Goal: Task Accomplishment & Management: Complete application form

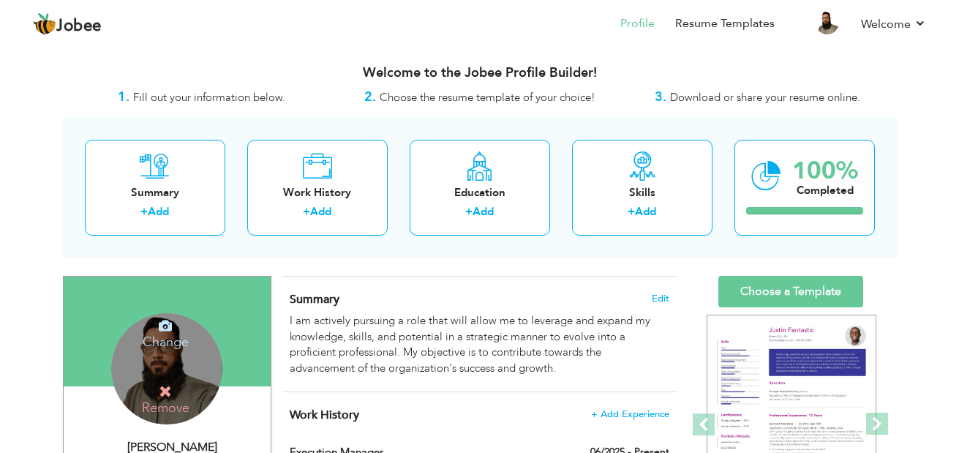
click at [169, 344] on h4 "Change" at bounding box center [165, 331] width 105 height 35
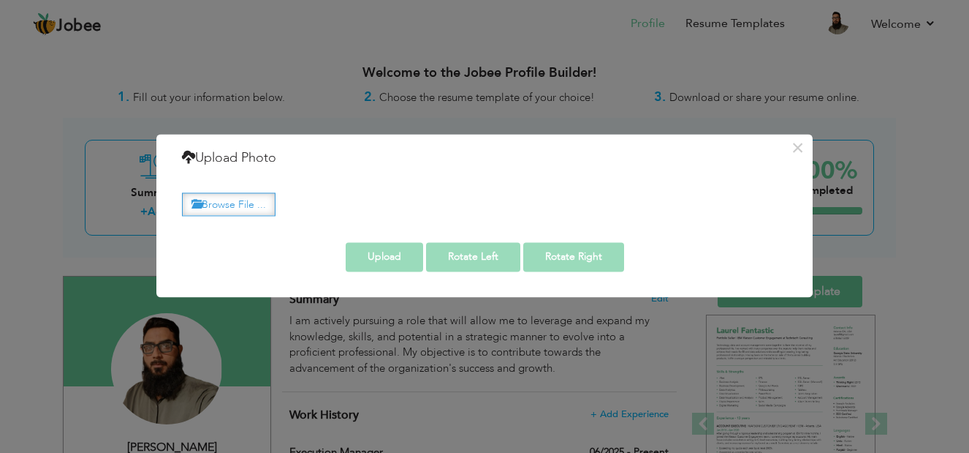
click at [237, 206] on label "Browse File ..." at bounding box center [229, 204] width 94 height 23
click at [0, 0] on input "Browse File ..." at bounding box center [0, 0] width 0 height 0
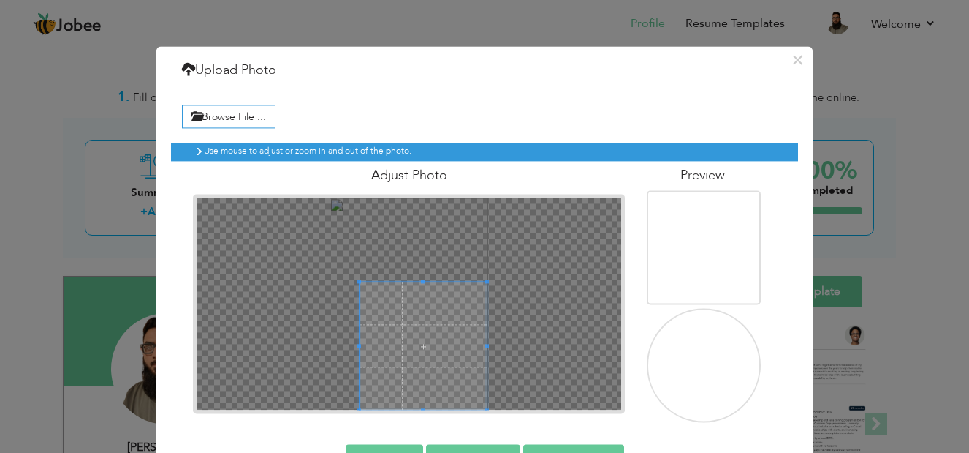
drag, startPoint x: 394, startPoint y: 328, endPoint x: 425, endPoint y: 381, distance: 60.9
click at [425, 381] on span at bounding box center [423, 345] width 127 height 127
click at [748, 370] on img at bounding box center [692, 328] width 143 height 190
click at [725, 368] on img at bounding box center [692, 328] width 143 height 190
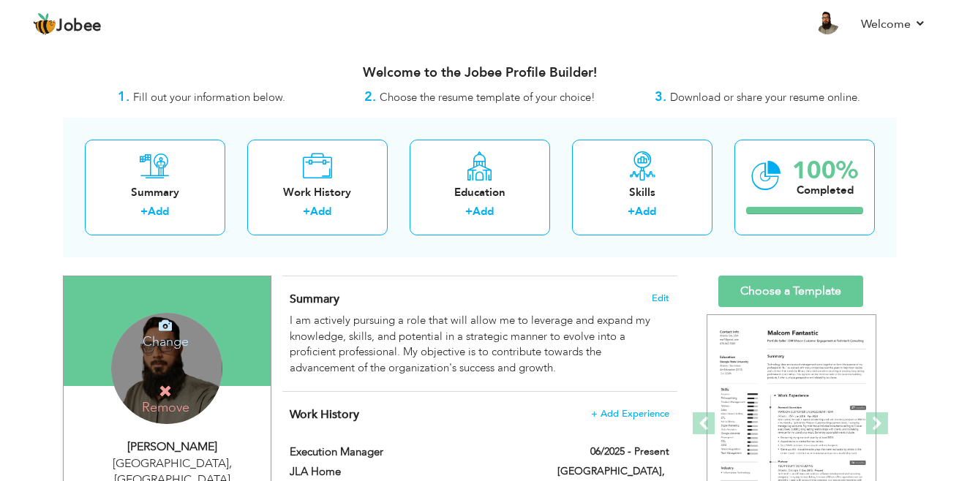
click at [174, 350] on div "Change Remove" at bounding box center [166, 368] width 111 height 111
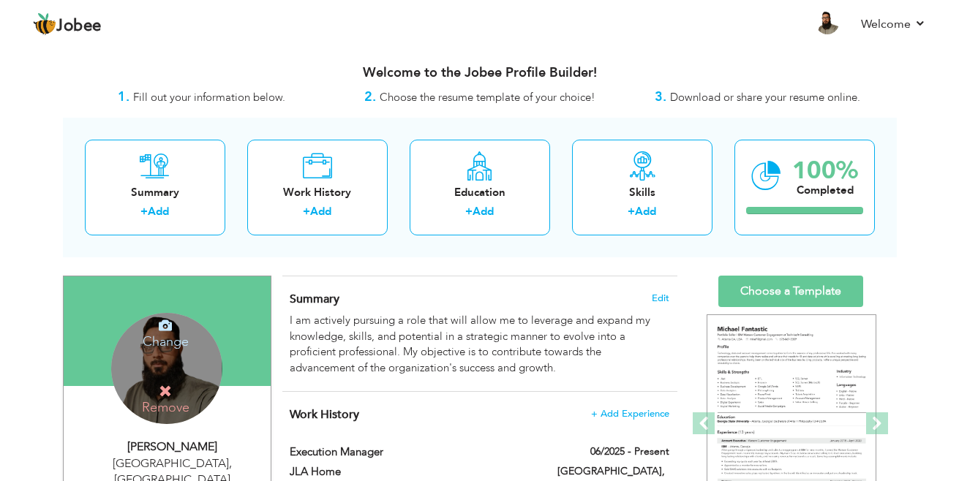
click at [181, 336] on h4 "Change" at bounding box center [165, 331] width 105 height 35
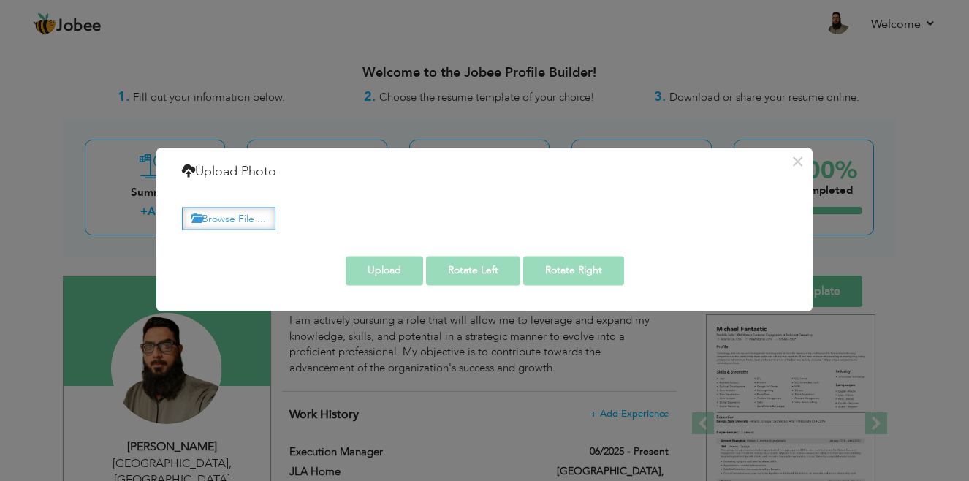
click at [250, 213] on label "Browse File ..." at bounding box center [229, 218] width 94 height 23
click at [0, 0] on input "Browse File ..." at bounding box center [0, 0] width 0 height 0
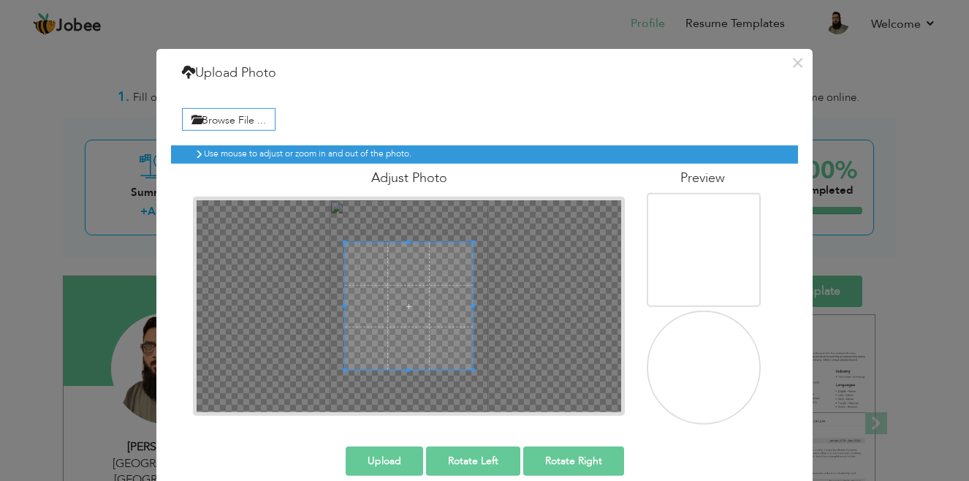
click at [677, 379] on img at bounding box center [706, 369] width 143 height 190
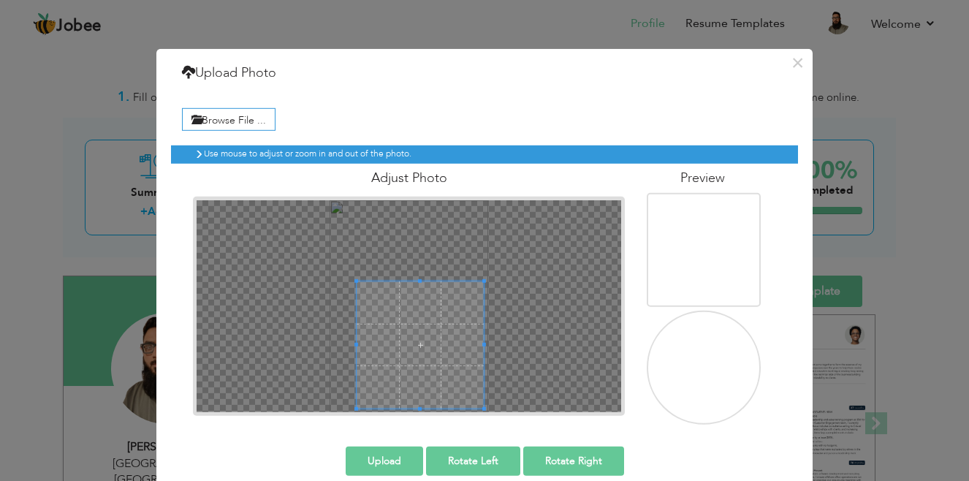
drag, startPoint x: 435, startPoint y: 328, endPoint x: 458, endPoint y: 384, distance: 60.0
click at [458, 384] on span at bounding box center [420, 344] width 127 height 127
click at [666, 396] on img at bounding box center [695, 335] width 143 height 190
click at [723, 358] on img at bounding box center [695, 335] width 143 height 190
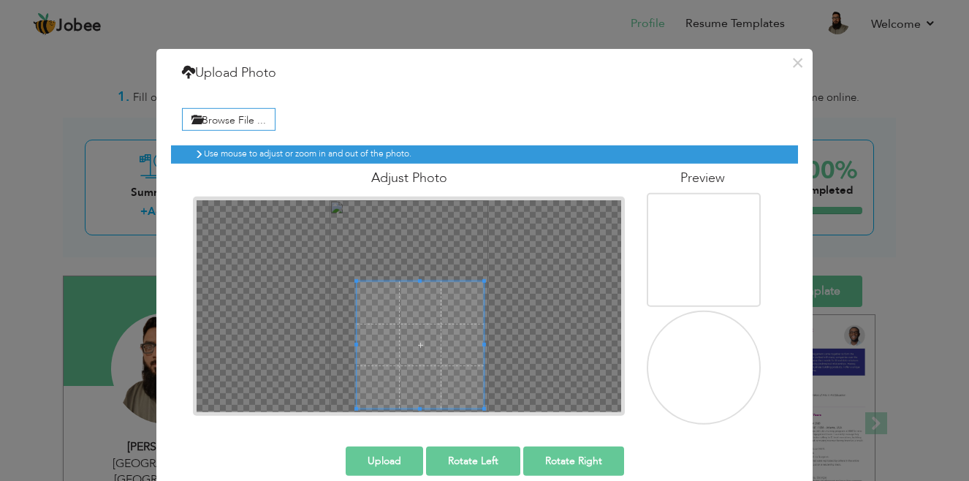
click at [723, 358] on img at bounding box center [695, 335] width 143 height 190
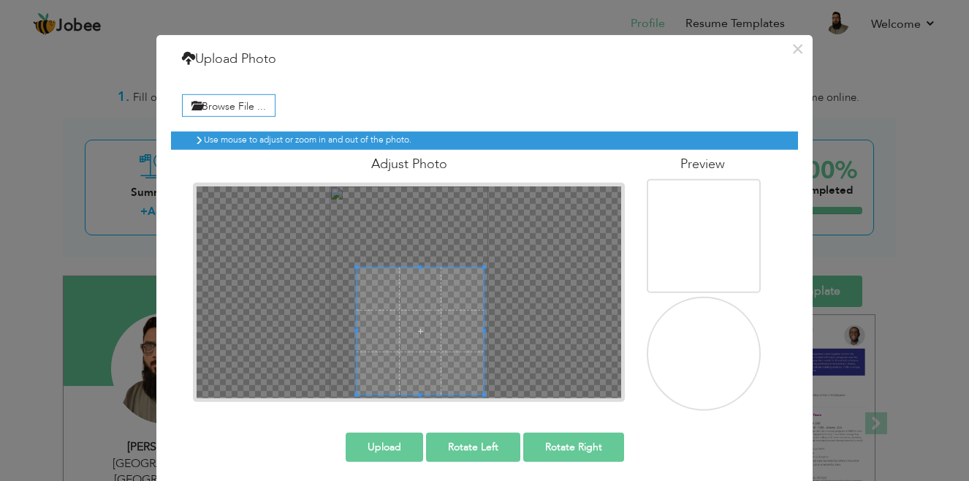
scroll to position [20, 0]
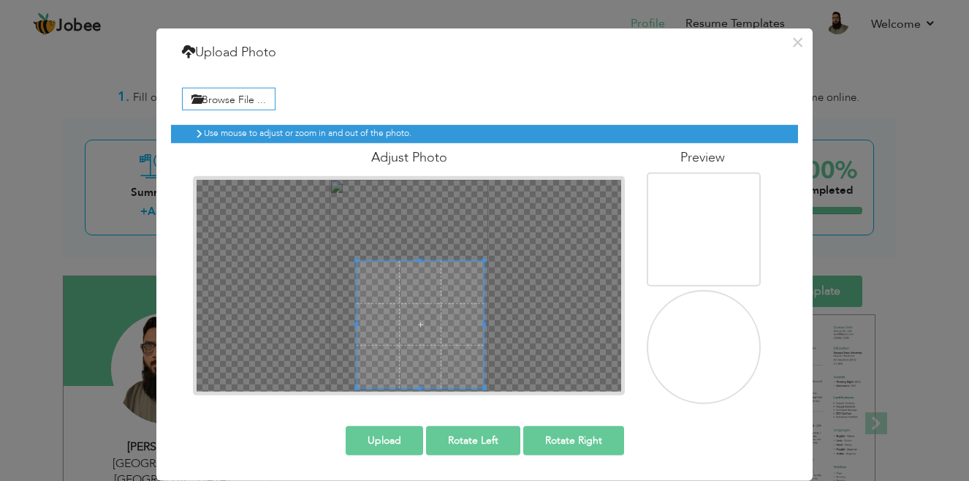
click at [396, 436] on button "Upload" at bounding box center [384, 440] width 77 height 29
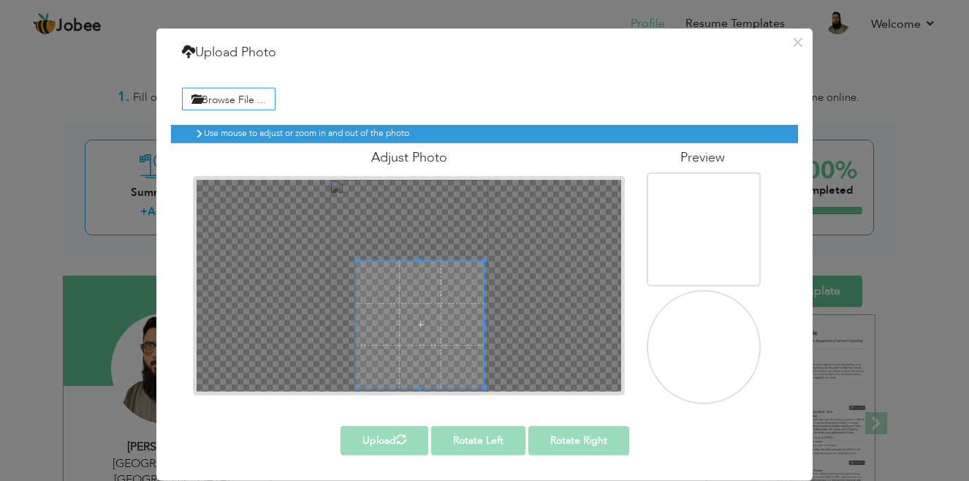
click at [73, 421] on div "× Upload Photo Browse File ..." at bounding box center [484, 240] width 969 height 481
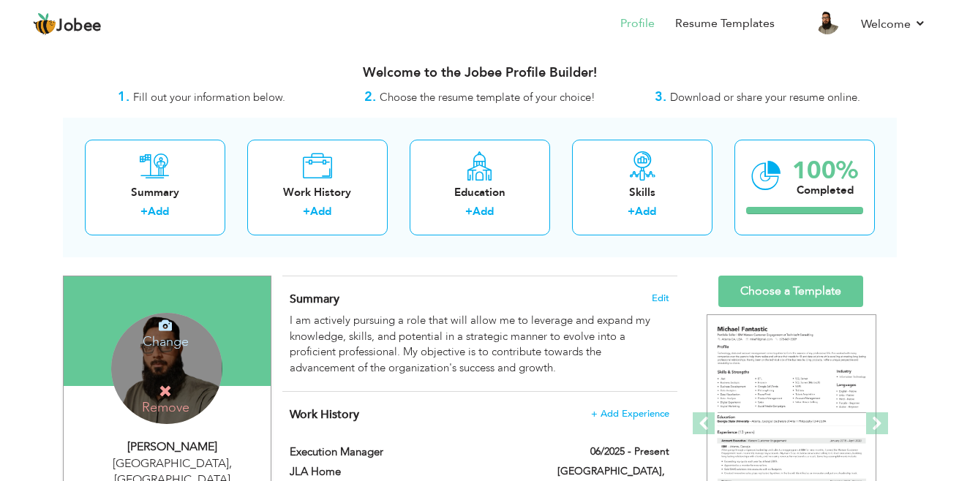
click at [167, 392] on icon at bounding box center [165, 391] width 13 height 13
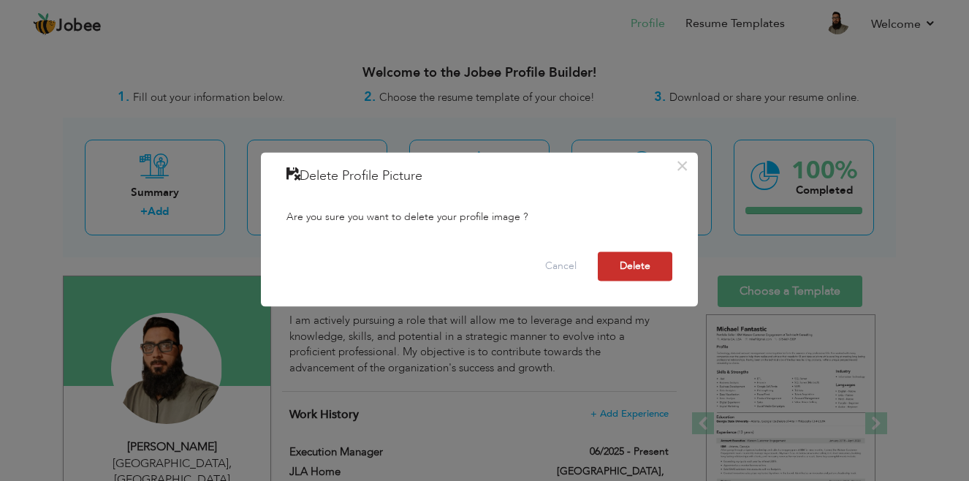
click at [635, 260] on button "Delete" at bounding box center [635, 266] width 75 height 29
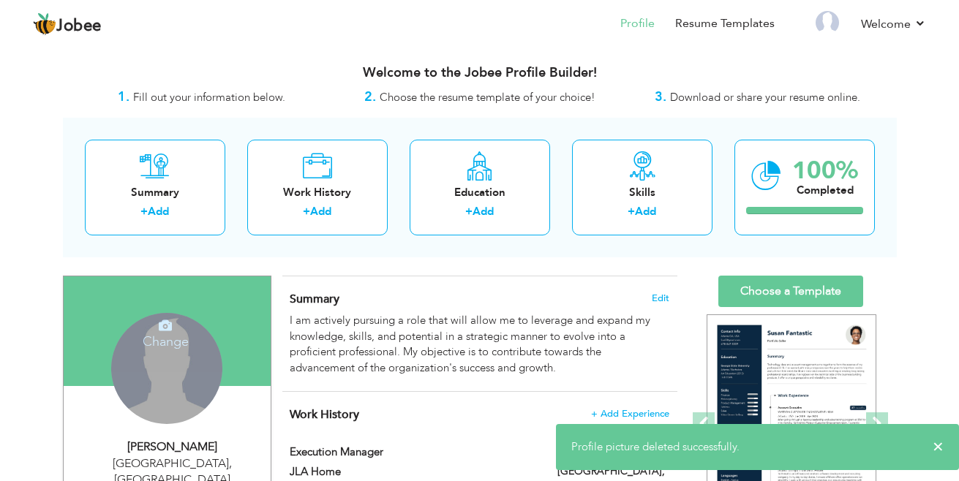
click at [187, 371] on div "Change Remove" at bounding box center [166, 368] width 111 height 111
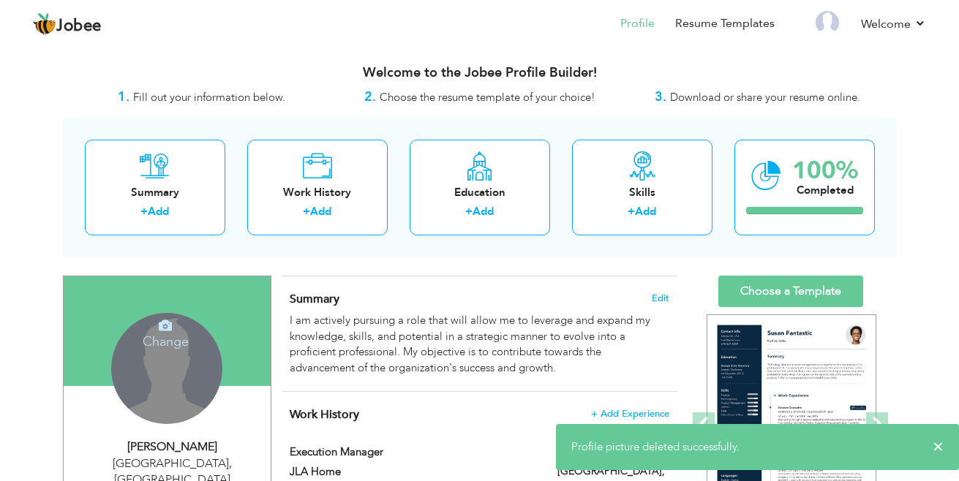
click at [166, 335] on h4 "Change" at bounding box center [165, 331] width 105 height 35
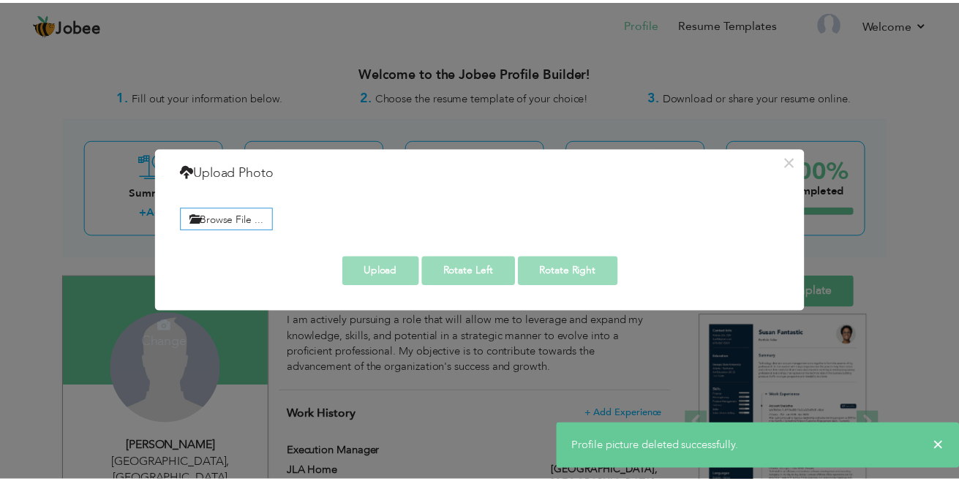
scroll to position [0, 0]
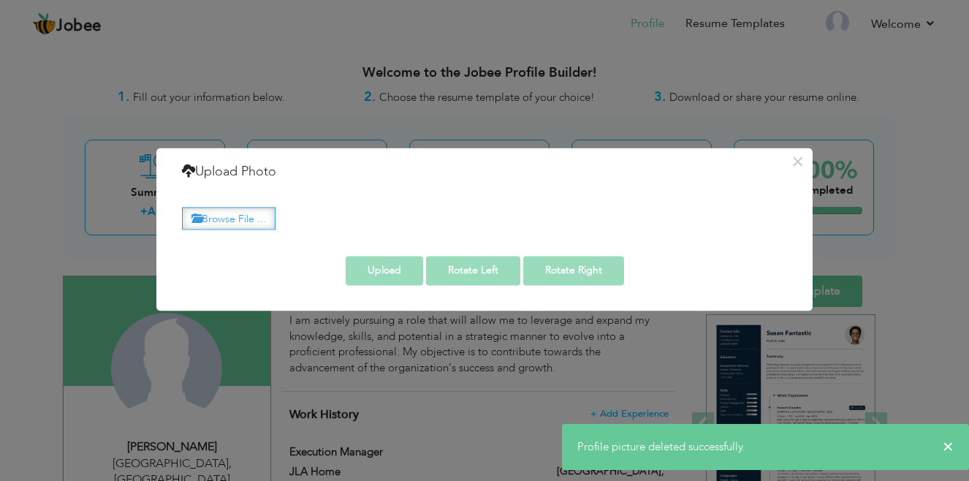
click at [264, 213] on label "Browse File ..." at bounding box center [229, 218] width 94 height 23
click at [0, 0] on input "Browse File ..." at bounding box center [0, 0] width 0 height 0
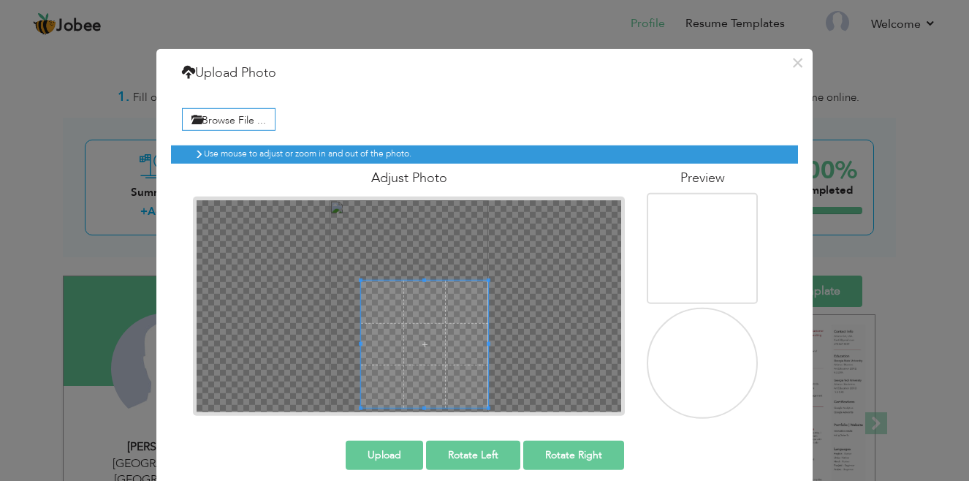
drag, startPoint x: 397, startPoint y: 322, endPoint x: 412, endPoint y: 345, distance: 28.0
click at [412, 345] on span at bounding box center [424, 344] width 127 height 127
click at [402, 447] on button "Upload" at bounding box center [384, 455] width 77 height 29
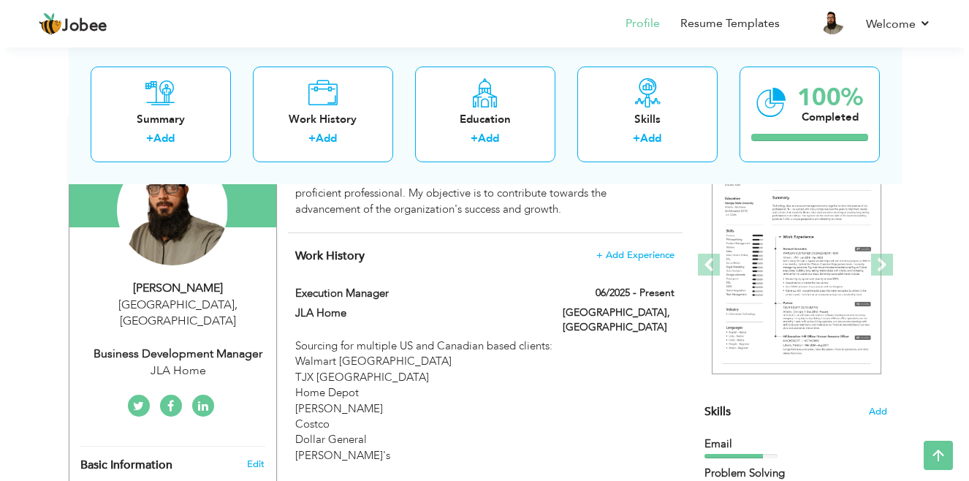
scroll to position [139, 0]
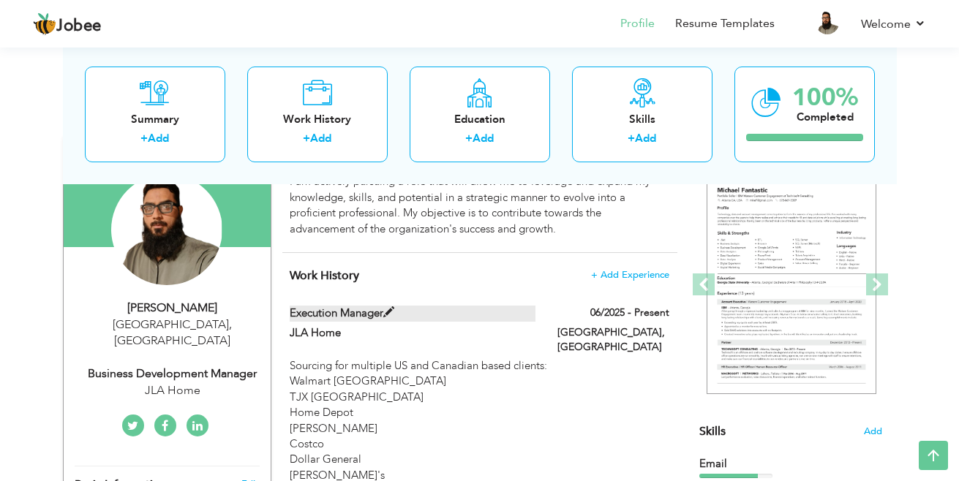
click at [390, 319] on label "Execution Manager" at bounding box center [413, 313] width 246 height 15
type input "Execution Manager"
type input "JLA Home"
type input "06/2025"
type input "[GEOGRAPHIC_DATA]"
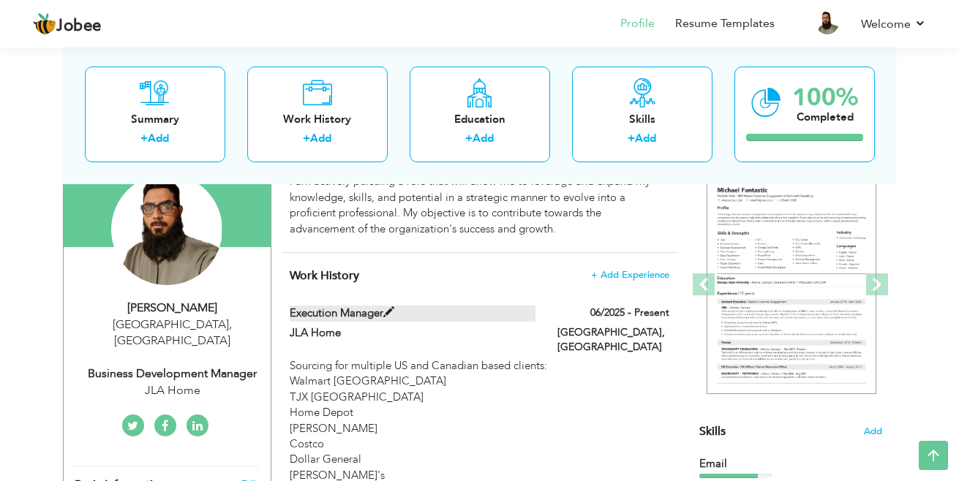
type input "[GEOGRAPHIC_DATA]"
checkbox input "true"
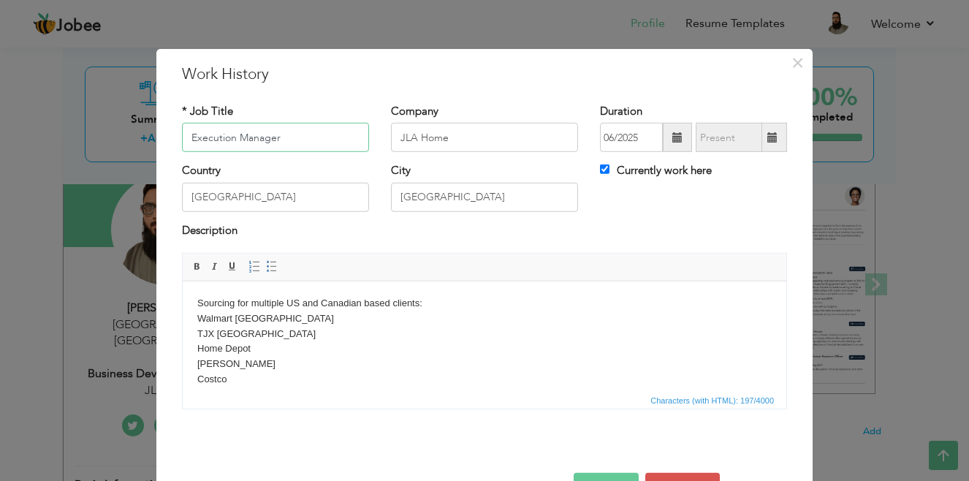
drag, startPoint x: 230, startPoint y: 137, endPoint x: 154, endPoint y: 118, distance: 78.2
click at [156, 118] on div "× Work History * Job Title Execution Manager Company JLA Home Duration 06/2025 …" at bounding box center [484, 288] width 657 height 479
type input "Marketing Manager"
click at [196, 304] on html "Sourcing for multiple US and Canadian based clients: Walmart Canada TJX Canada …" at bounding box center [485, 364] width 604 height 166
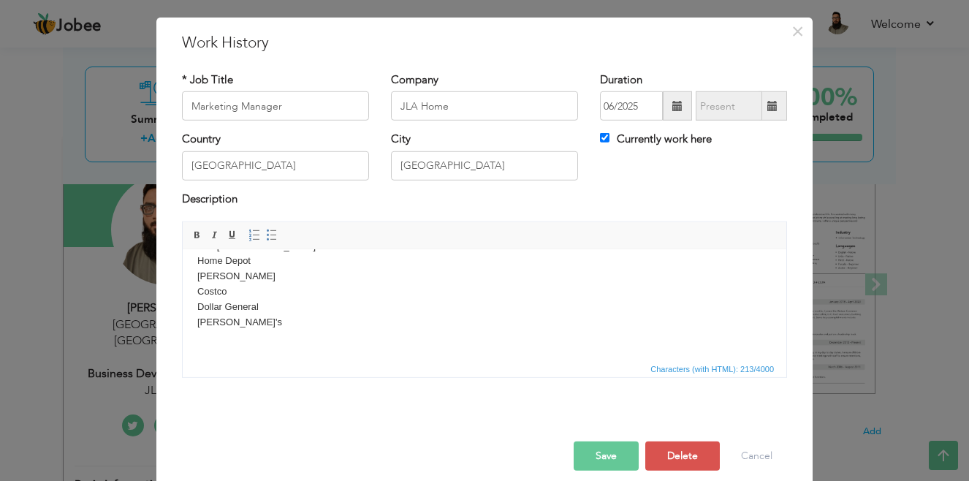
scroll to position [47, 0]
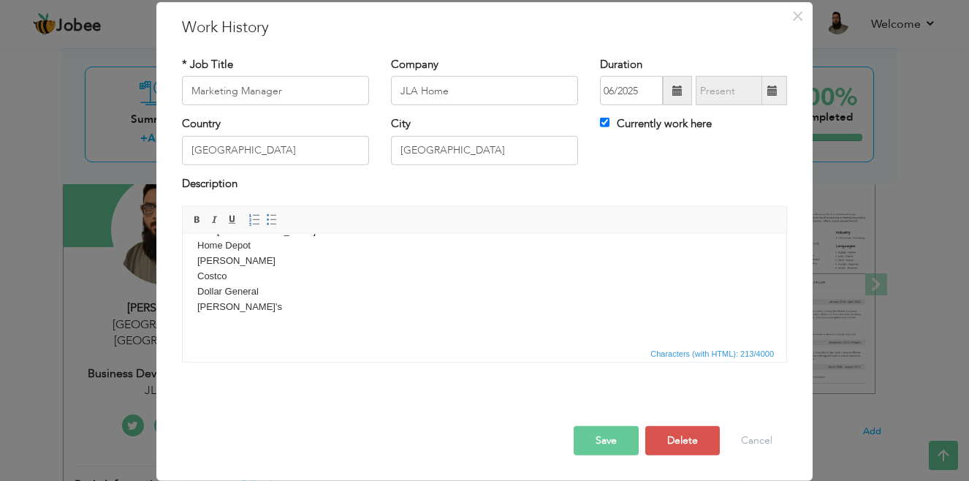
click at [604, 443] on button "Save" at bounding box center [606, 440] width 65 height 29
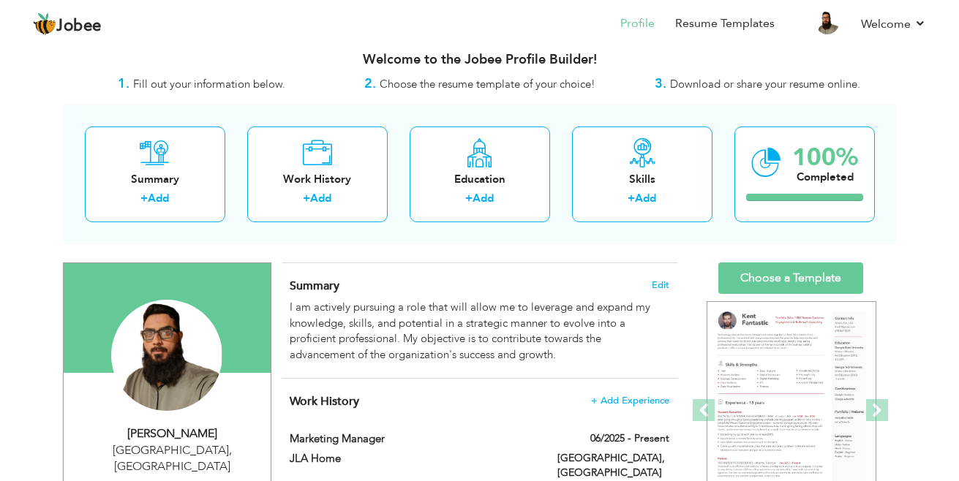
scroll to position [0, 0]
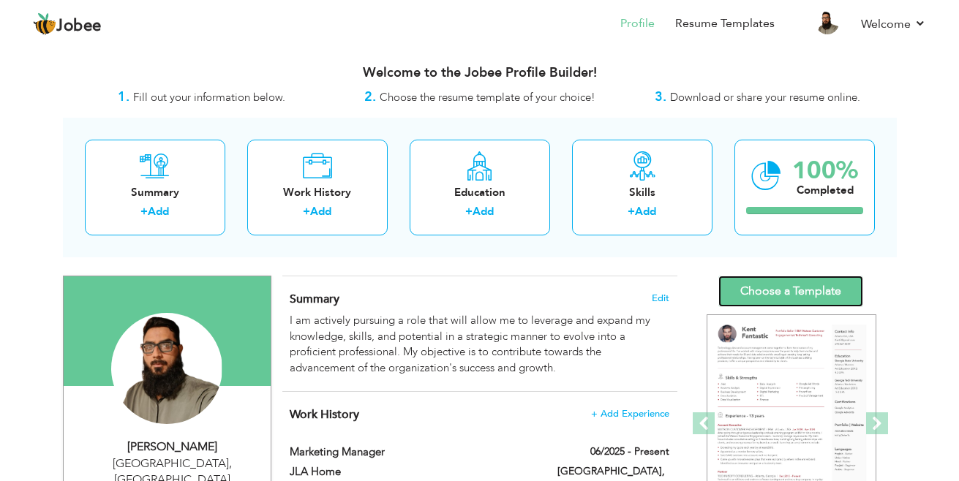
click at [781, 277] on link "Choose a Template" at bounding box center [790, 291] width 145 height 31
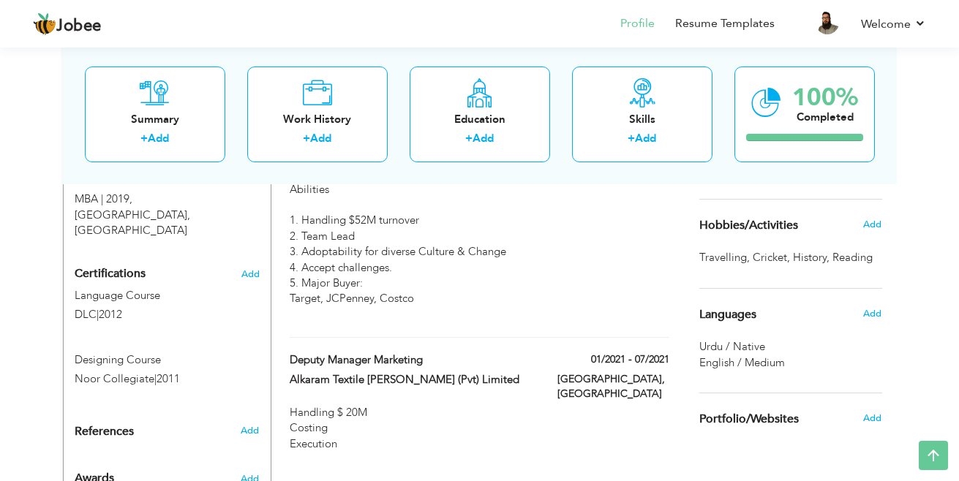
scroll to position [1024, 0]
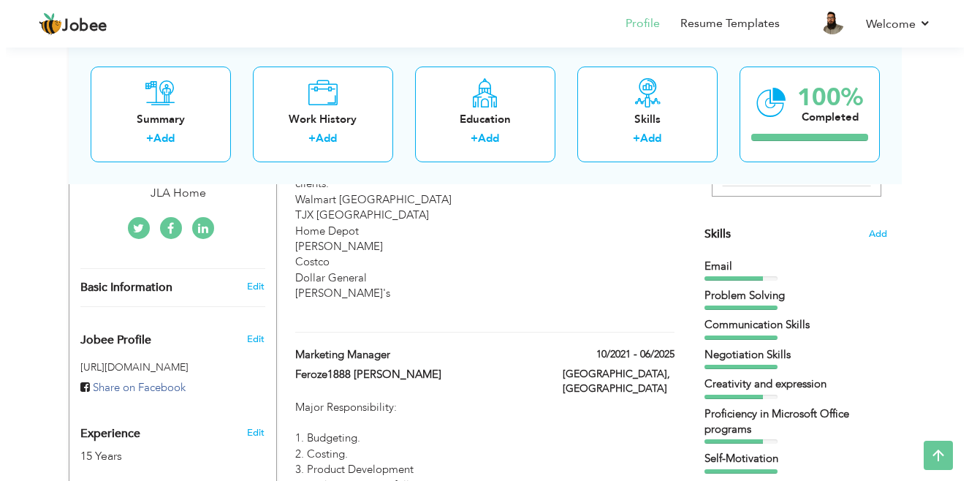
scroll to position [166, 0]
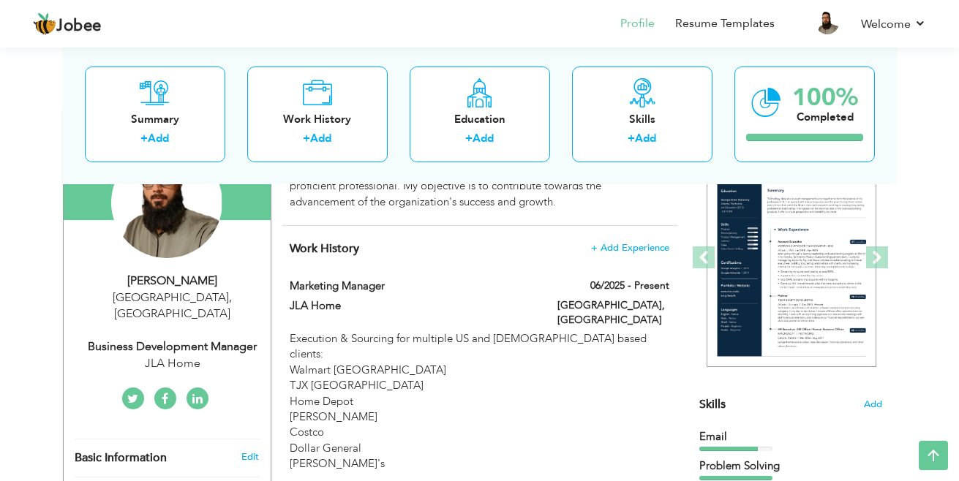
click at [178, 339] on div "Business Development Manager" at bounding box center [173, 347] width 196 height 17
type input "Fahim"
type input "Fazlani"
type input "+923223001383"
select select "number:166"
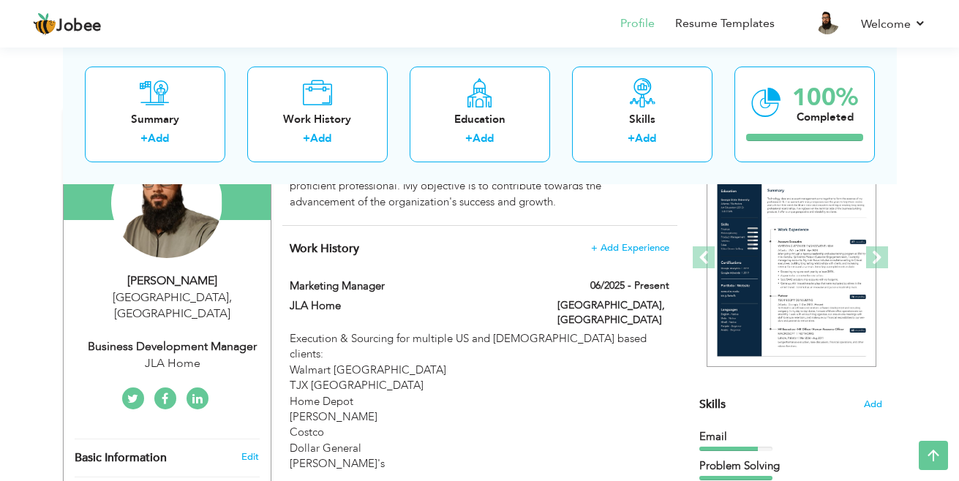
type input "[GEOGRAPHIC_DATA]"
select select "number:17"
type input "JLA Home"
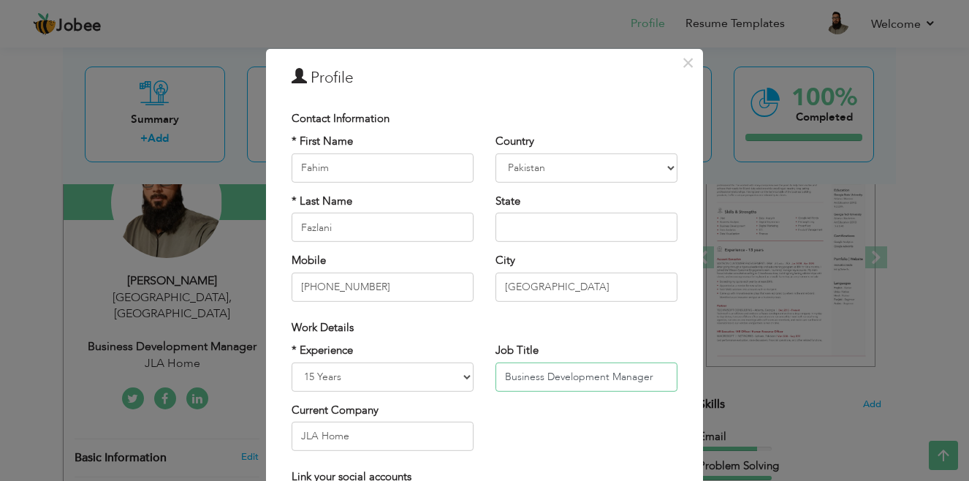
drag, startPoint x: 606, startPoint y: 373, endPoint x: 398, endPoint y: 348, distance: 209.8
click at [398, 348] on div "* Experience Entry Level Less than 1 Year 1 Year 2 Years 3 Years 4 Years 5 Year…" at bounding box center [485, 402] width 408 height 119
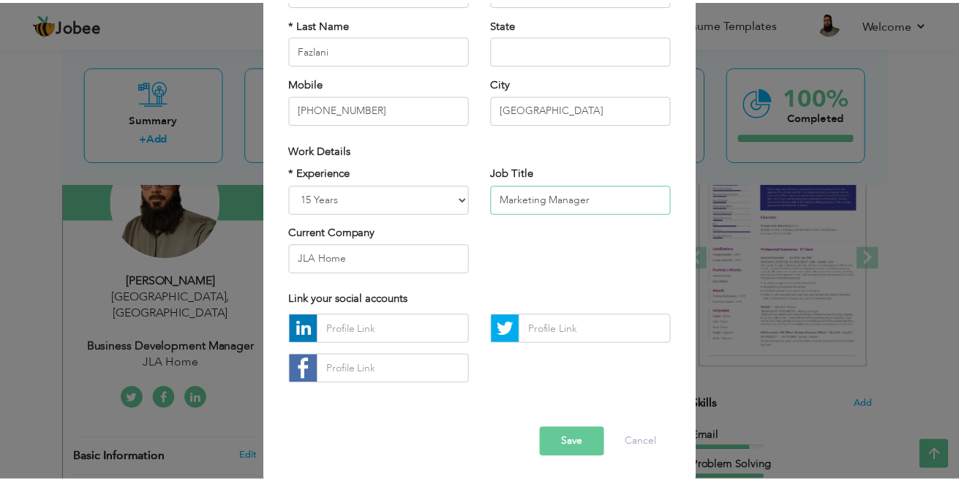
scroll to position [180, 0]
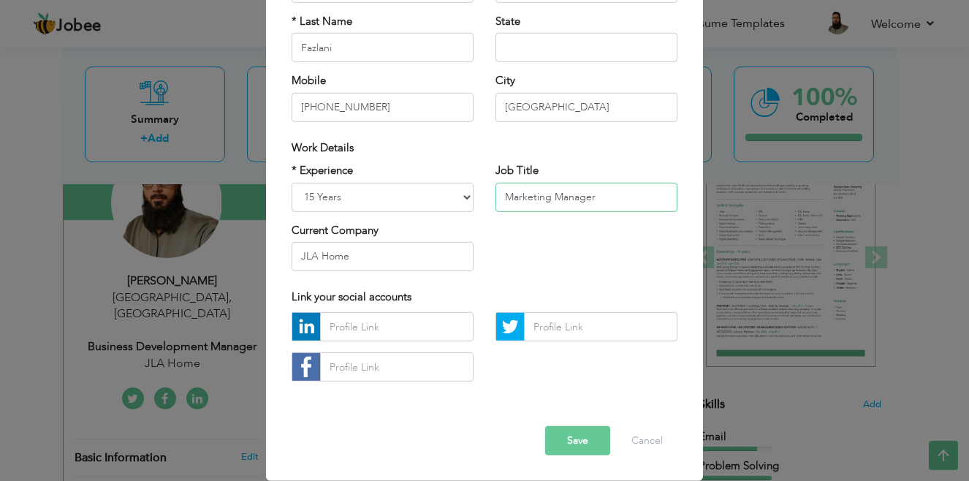
type input "Marketing Manager"
click at [558, 432] on button "Save" at bounding box center [577, 440] width 65 height 29
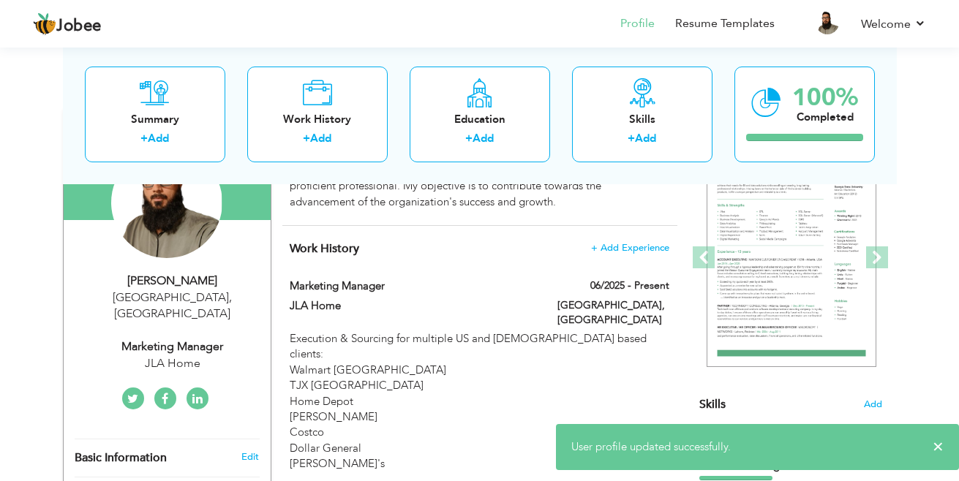
scroll to position [0, 0]
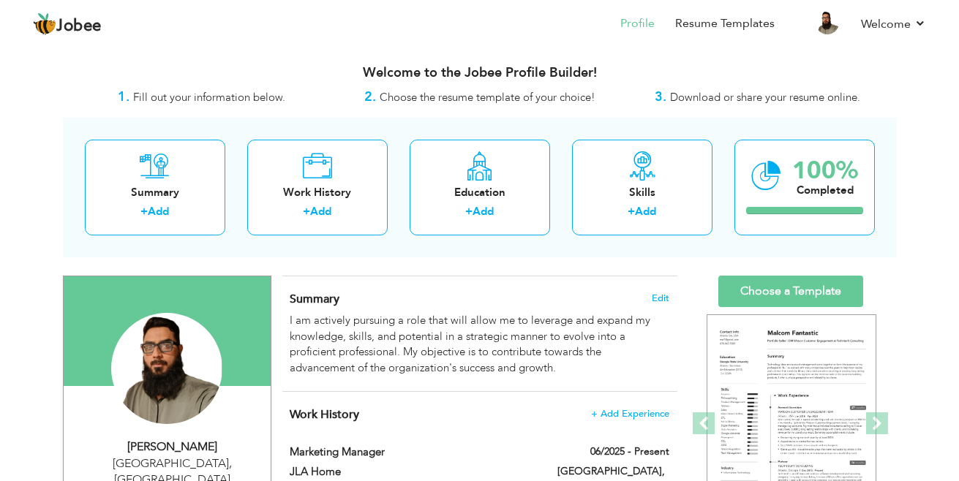
drag, startPoint x: 307, startPoint y: 25, endPoint x: 137, endPoint y: -37, distance: 181.3
click at [137, 0] on html "Jobee Profile Resume Templates Resume Templates Cover Letters About My Resume W…" at bounding box center [479, 240] width 959 height 481
click at [773, 300] on link "Choose a Template" at bounding box center [790, 291] width 145 height 31
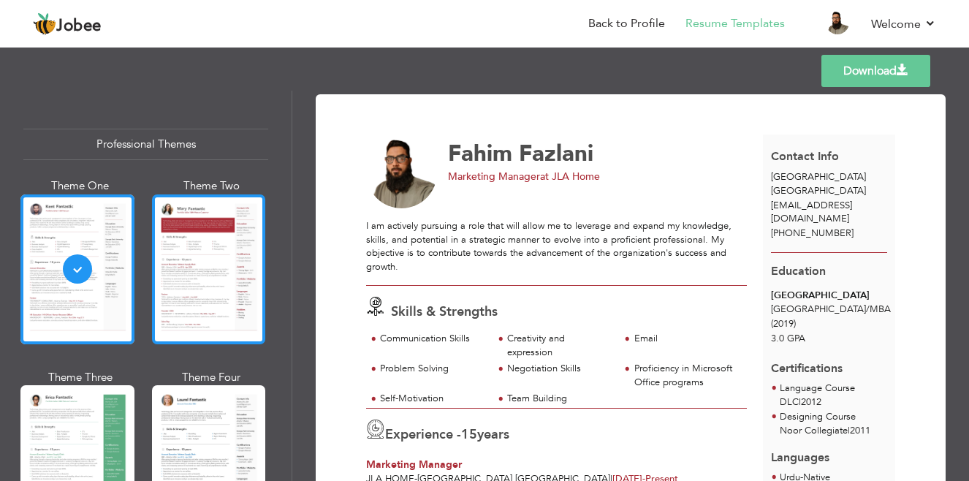
click at [168, 271] on div at bounding box center [209, 269] width 114 height 150
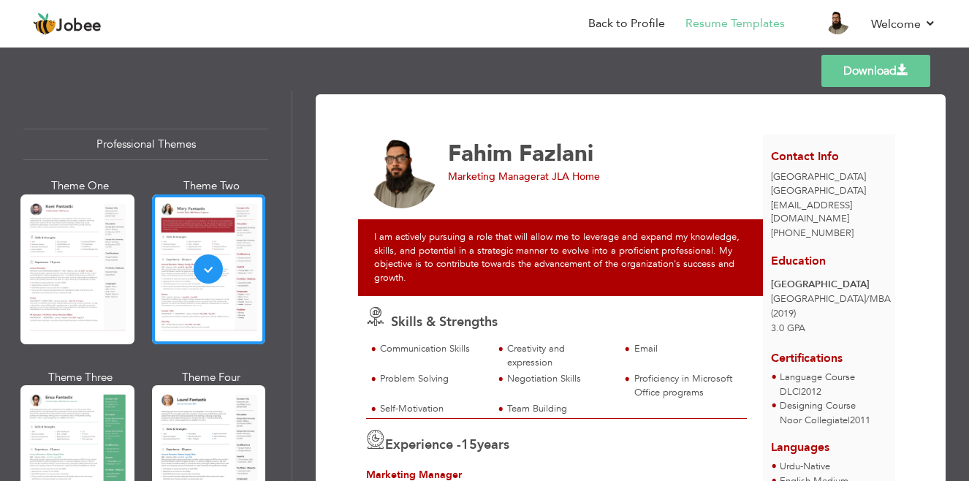
click at [67, 277] on div at bounding box center [77, 269] width 114 height 150
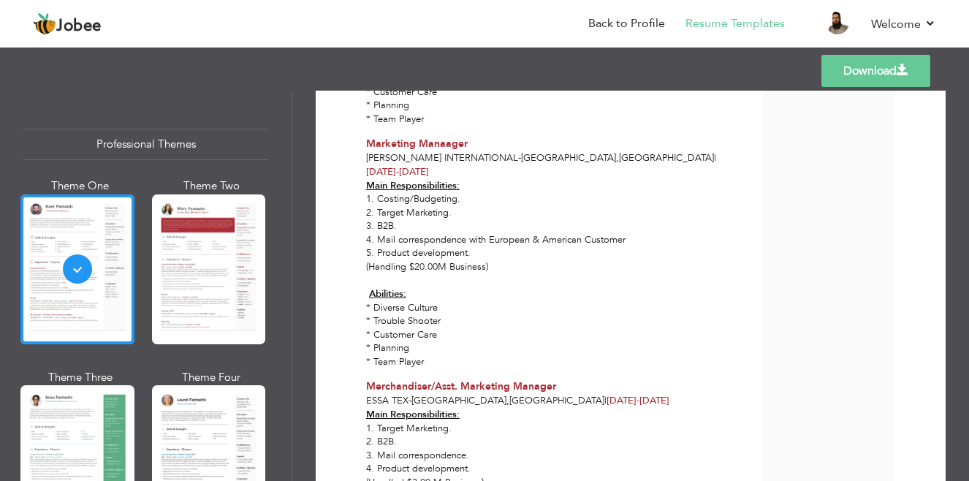
scroll to position [1448, 0]
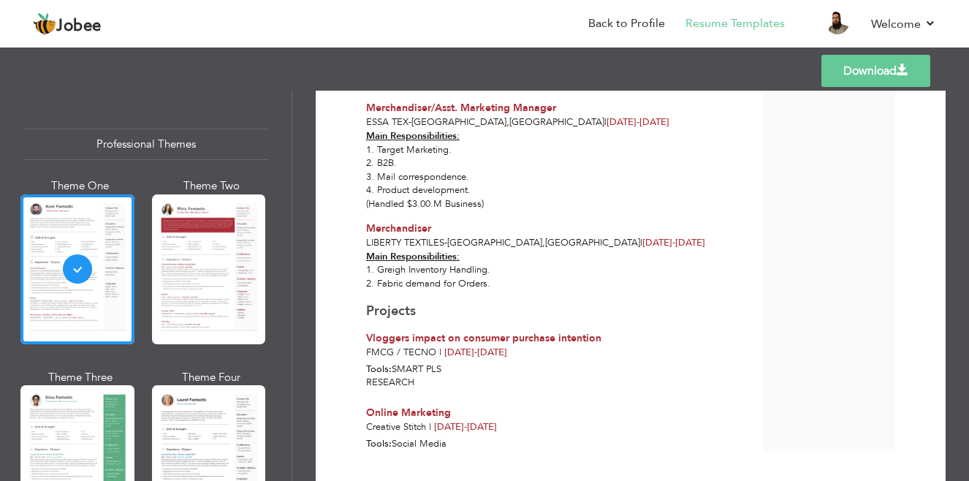
click at [122, 407] on div at bounding box center [77, 460] width 114 height 150
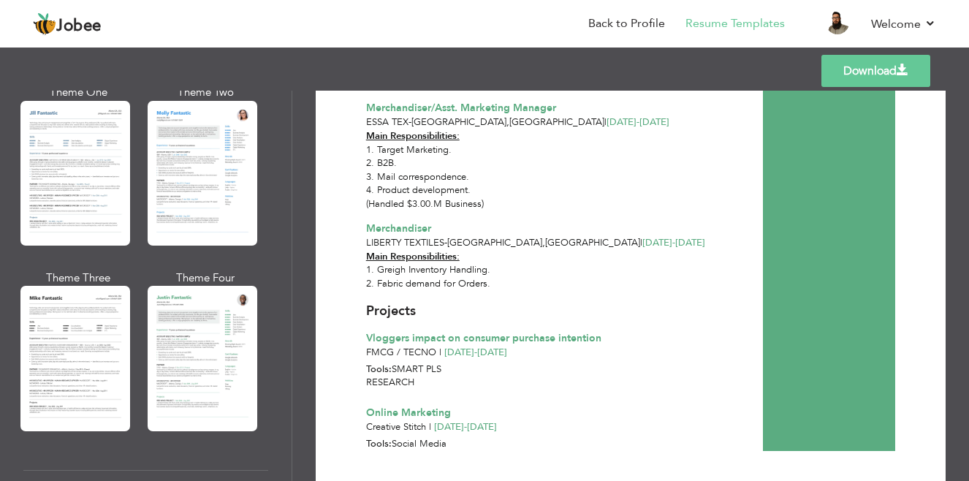
scroll to position [366, 0]
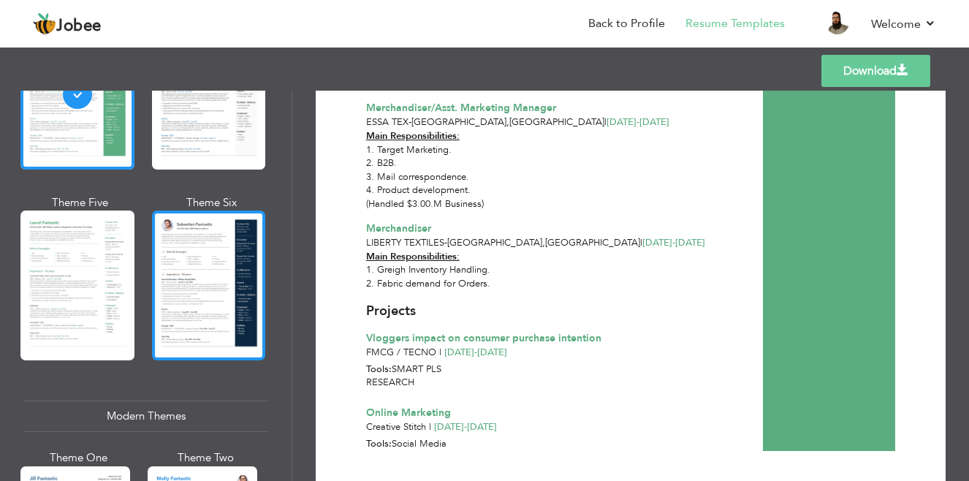
click at [205, 303] on div at bounding box center [209, 286] width 114 height 150
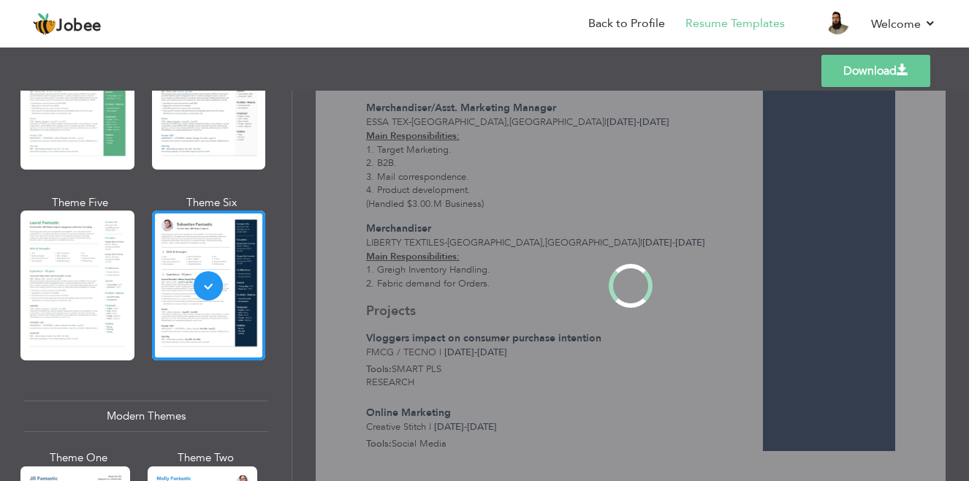
scroll to position [0, 0]
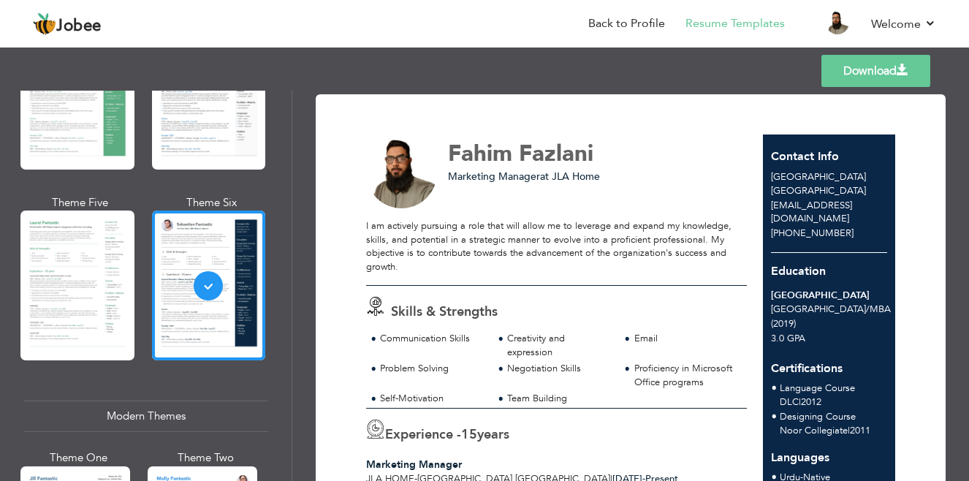
drag, startPoint x: 964, startPoint y: 113, endPoint x: 969, endPoint y: 270, distance: 157.3
click at [969, 270] on div "Download Fahim Fazlani Marketing Manager at JLA Home Skills & Strengths" at bounding box center [630, 286] width 677 height 390
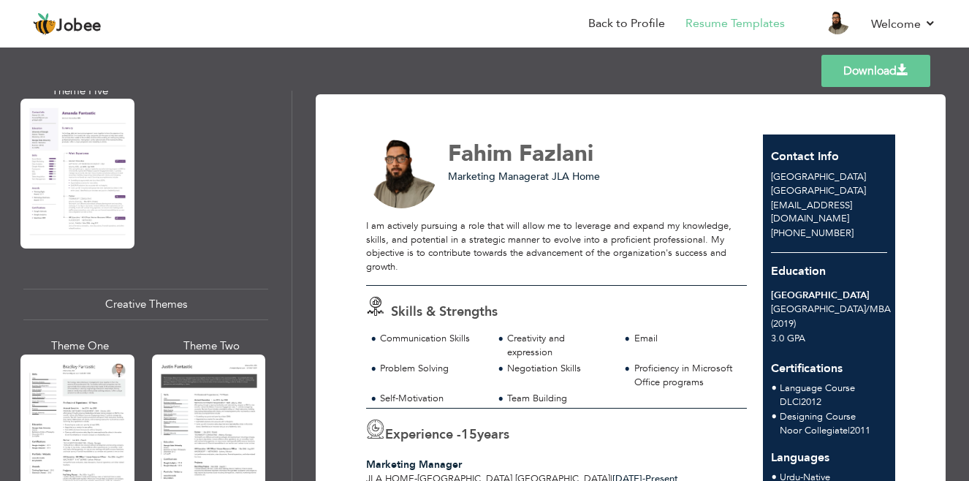
scroll to position [1608, 0]
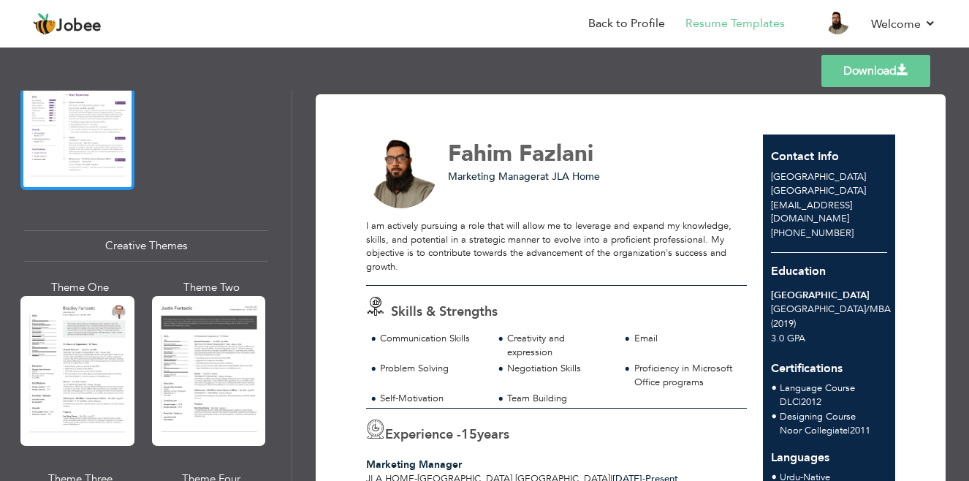
click at [101, 153] on div at bounding box center [77, 115] width 114 height 150
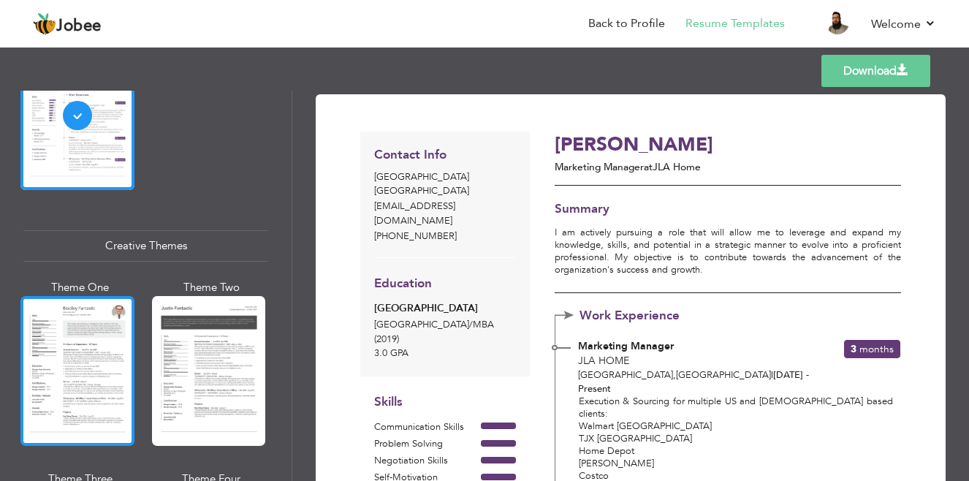
click at [82, 350] on div at bounding box center [77, 371] width 114 height 150
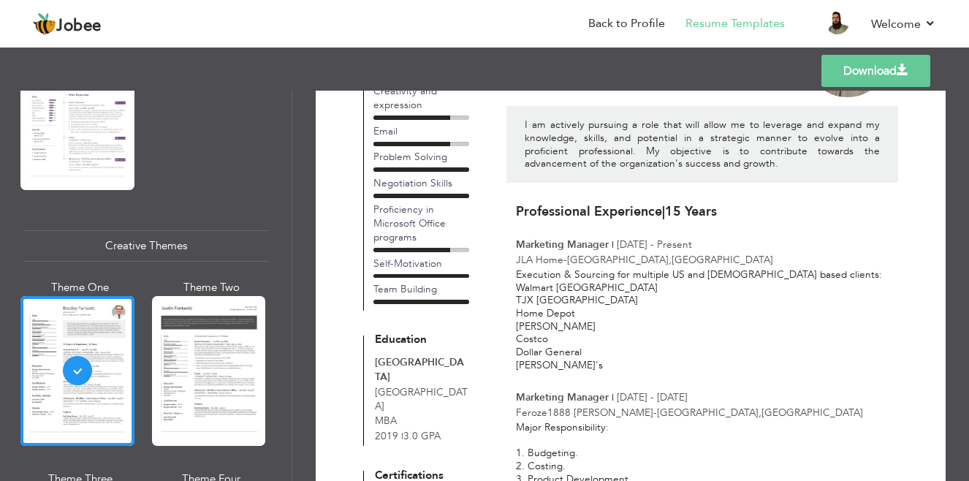
scroll to position [0, 0]
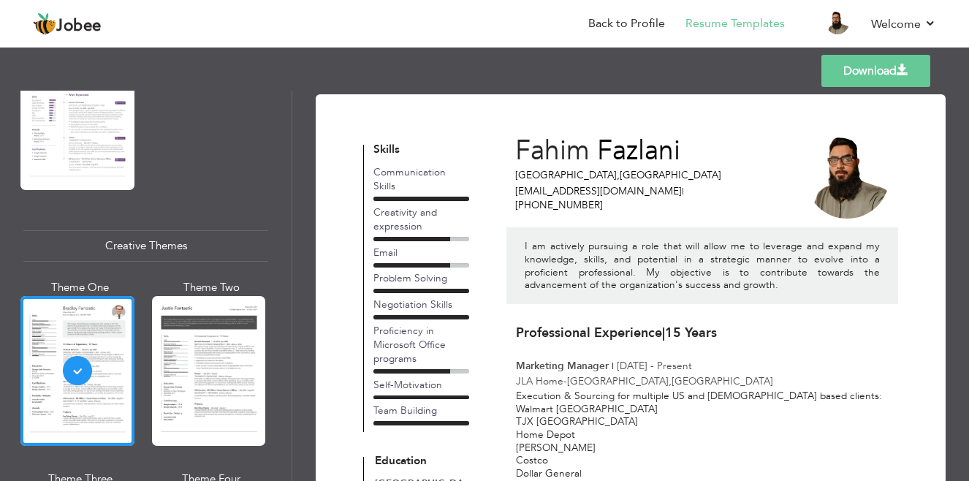
click at [861, 64] on link "Download" at bounding box center [876, 71] width 109 height 32
